Goal: Task Accomplishment & Management: Complete application form

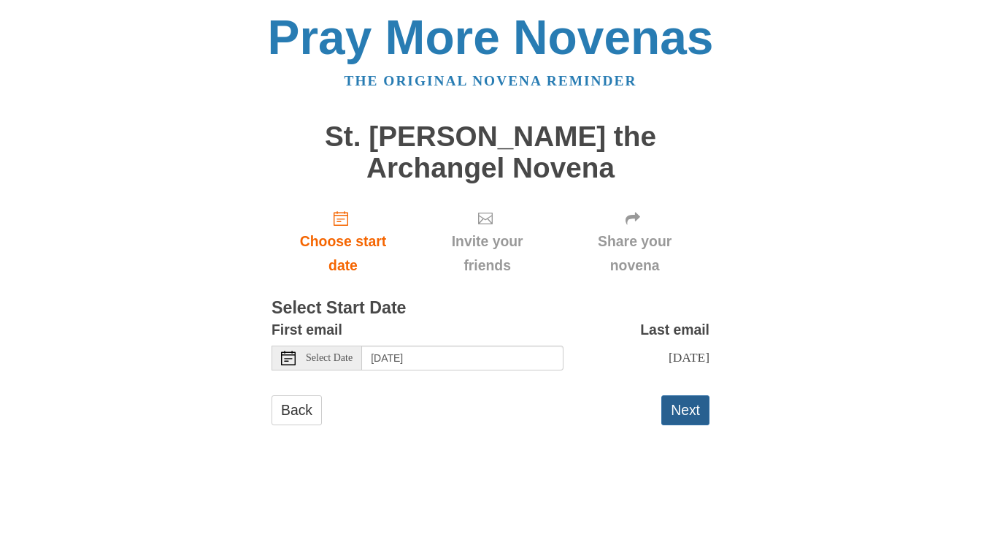
click at [668, 409] on button "Next" at bounding box center [686, 410] width 48 height 30
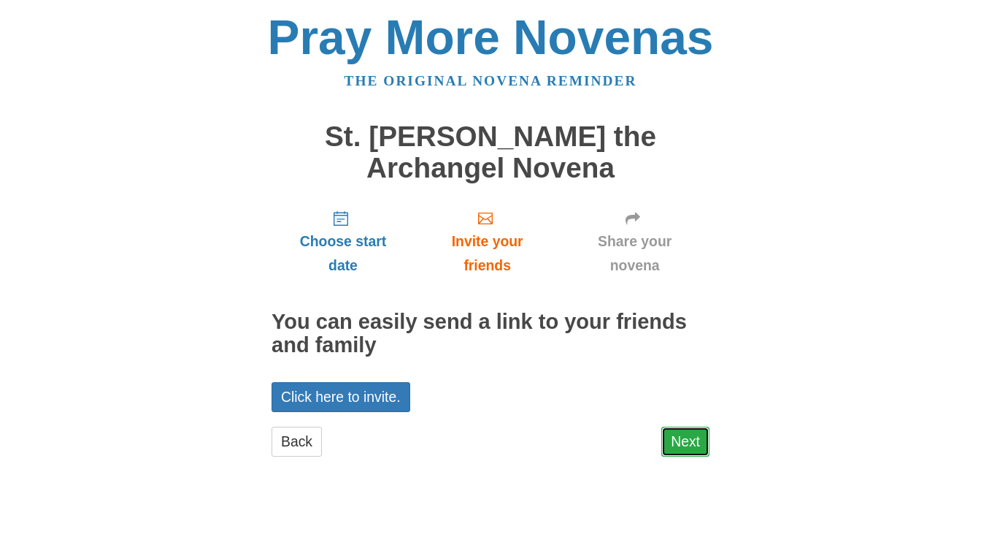
click at [684, 441] on link "Next" at bounding box center [686, 441] width 48 height 30
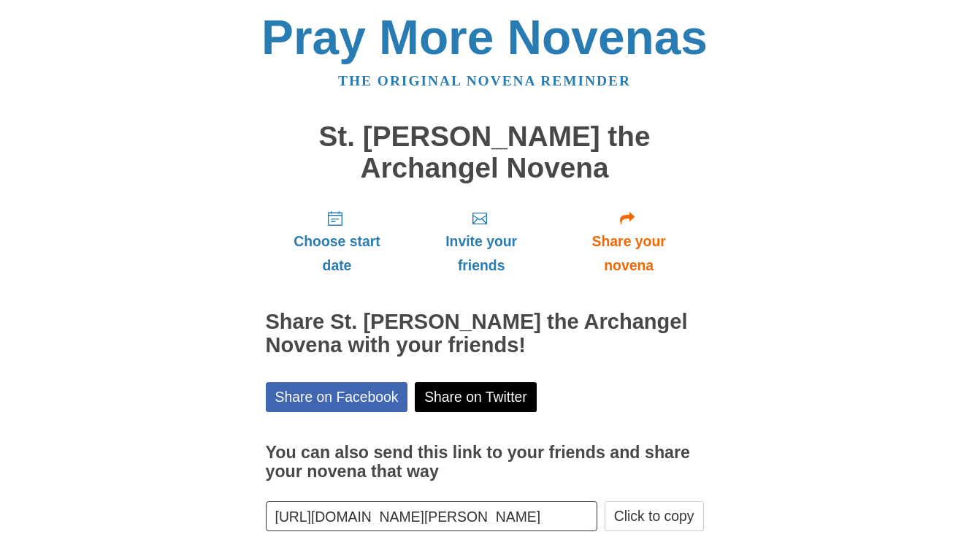
scroll to position [74, 0]
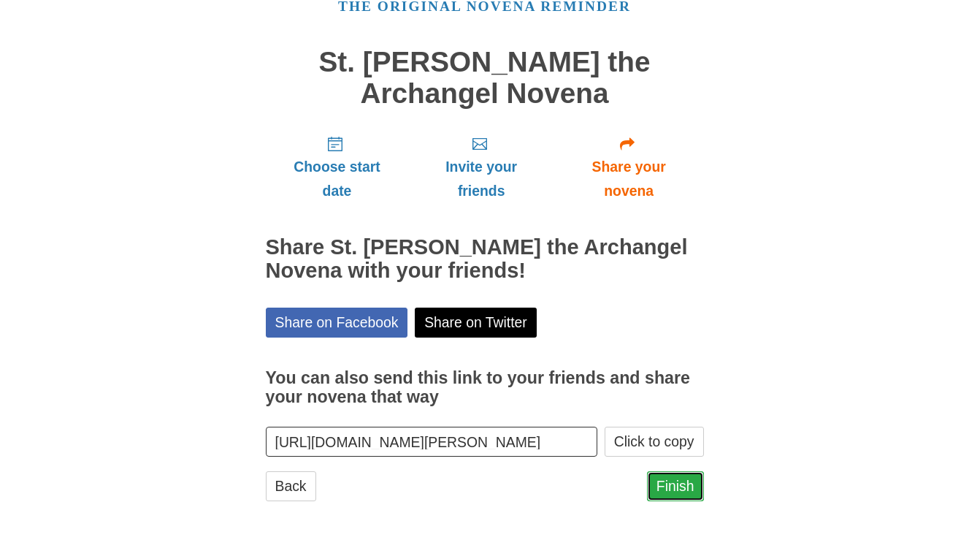
click at [659, 483] on link "Finish" at bounding box center [675, 486] width 57 height 30
